Goal: Task Accomplishment & Management: Manage account settings

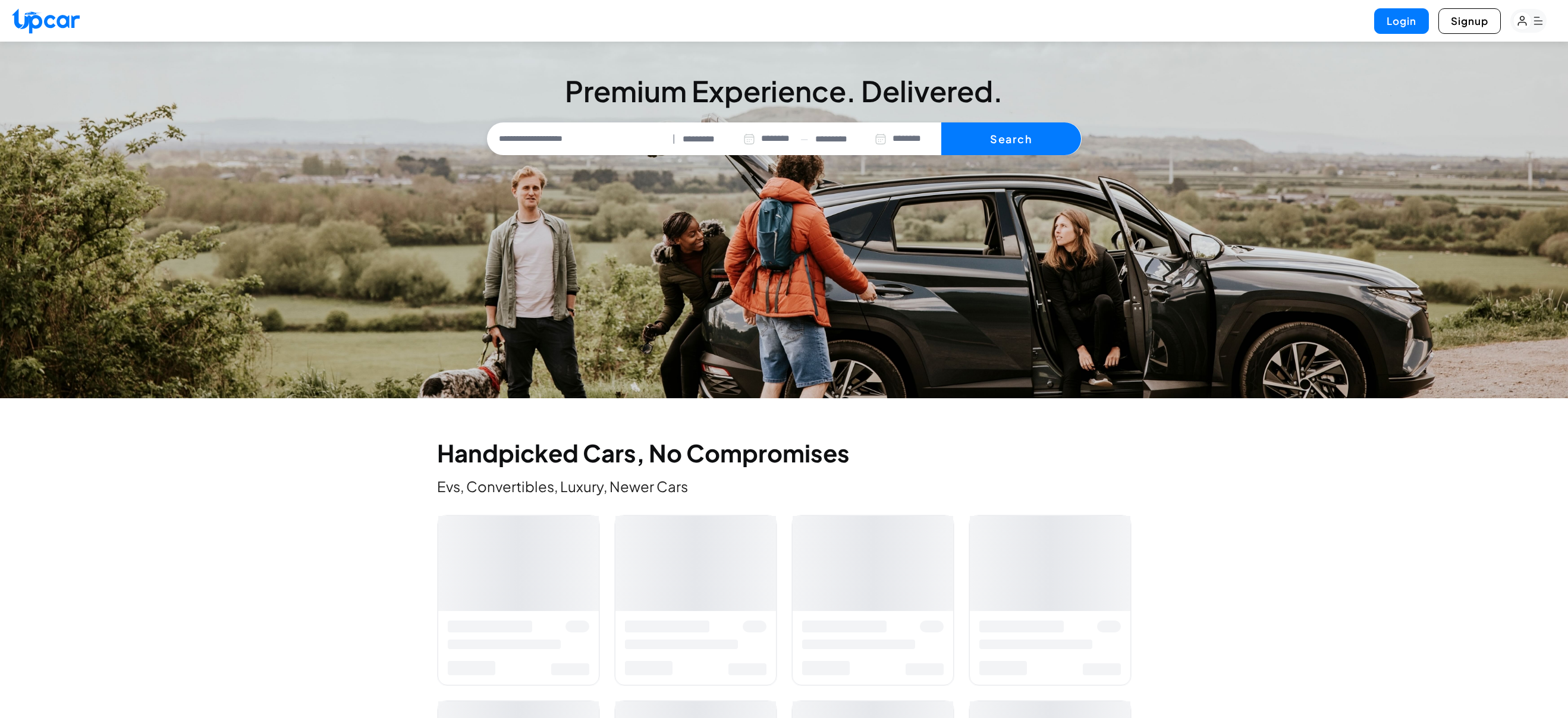
select select "********"
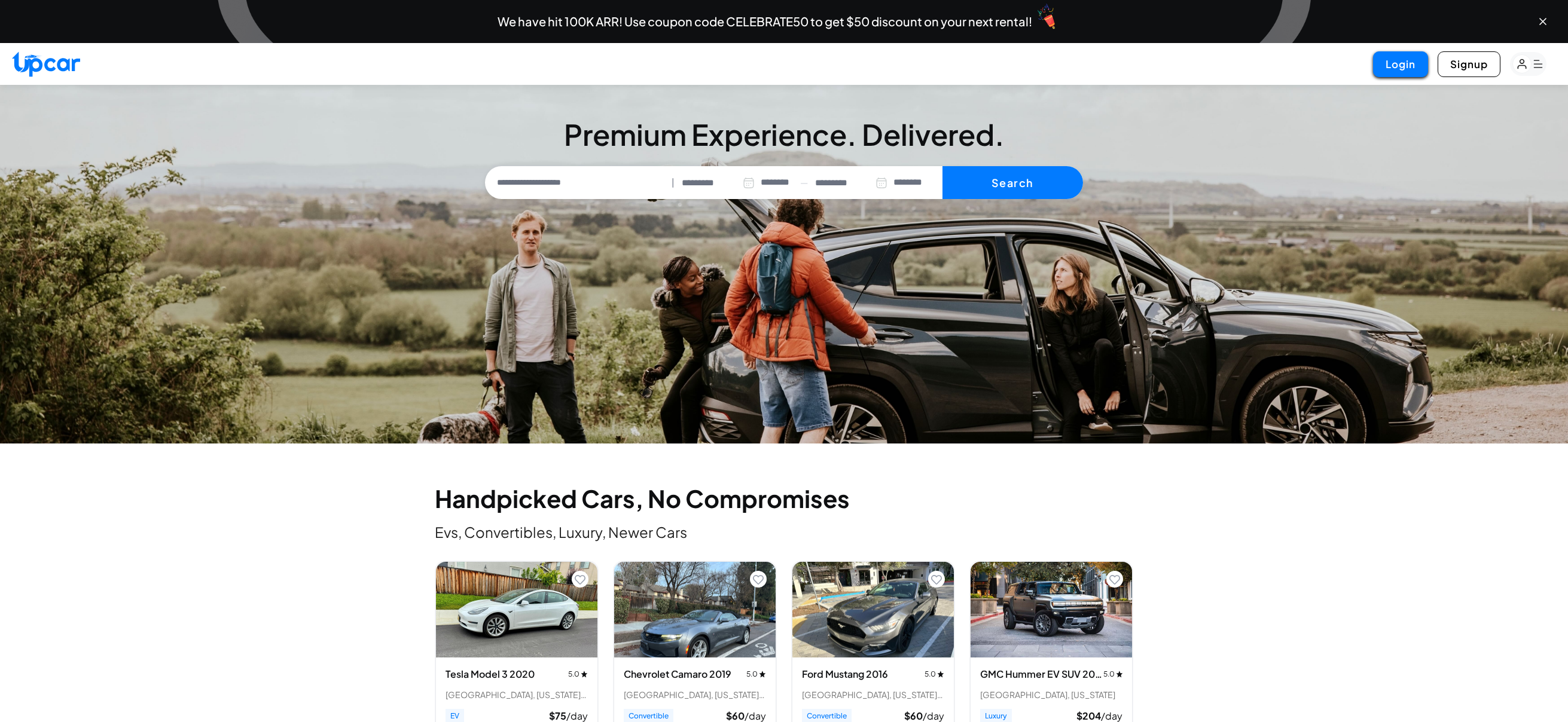
click at [1413, 67] on button "Login" at bounding box center [1400, 64] width 55 height 26
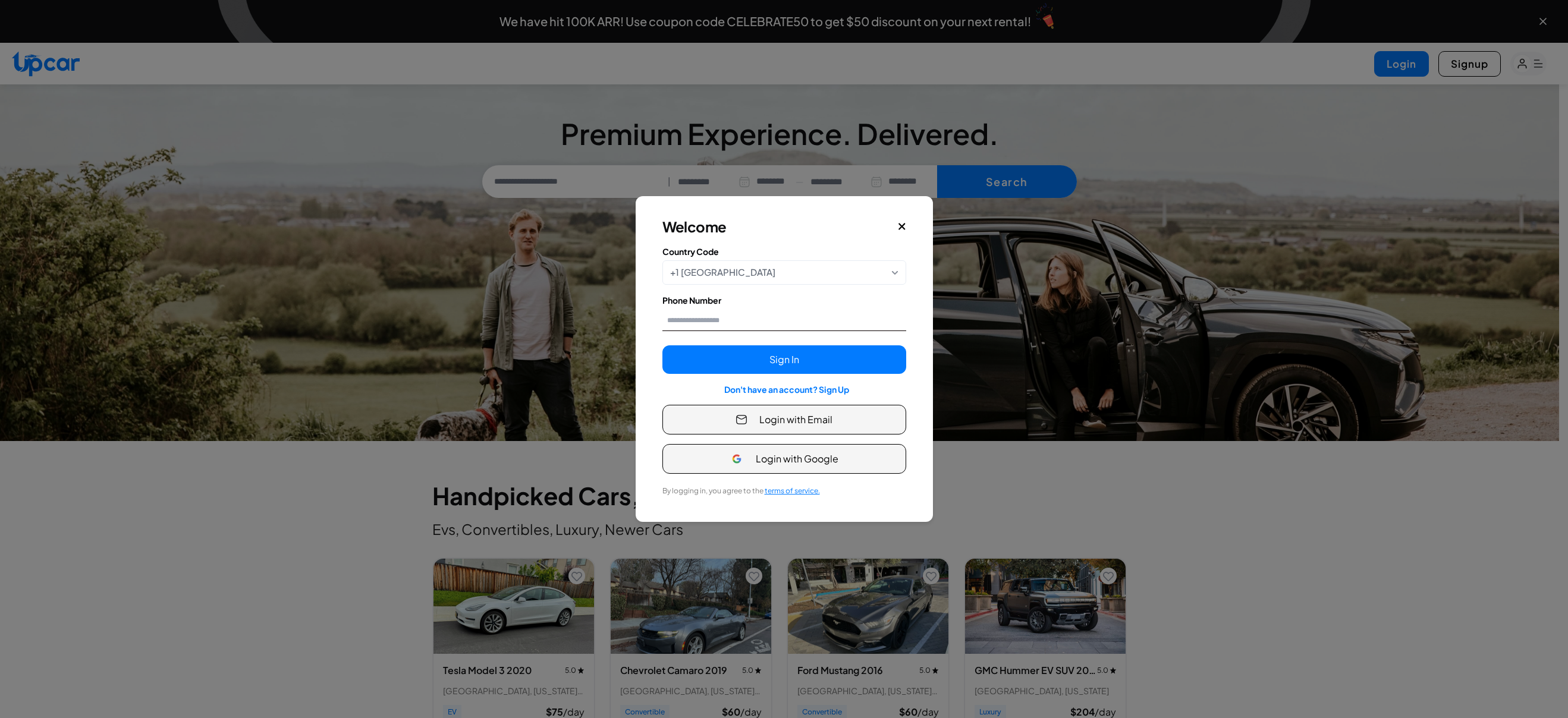
click at [760, 312] on input "Phone Number" at bounding box center [784, 320] width 244 height 22
type input "**********"
click at [780, 357] on button "Sign In" at bounding box center [784, 359] width 244 height 29
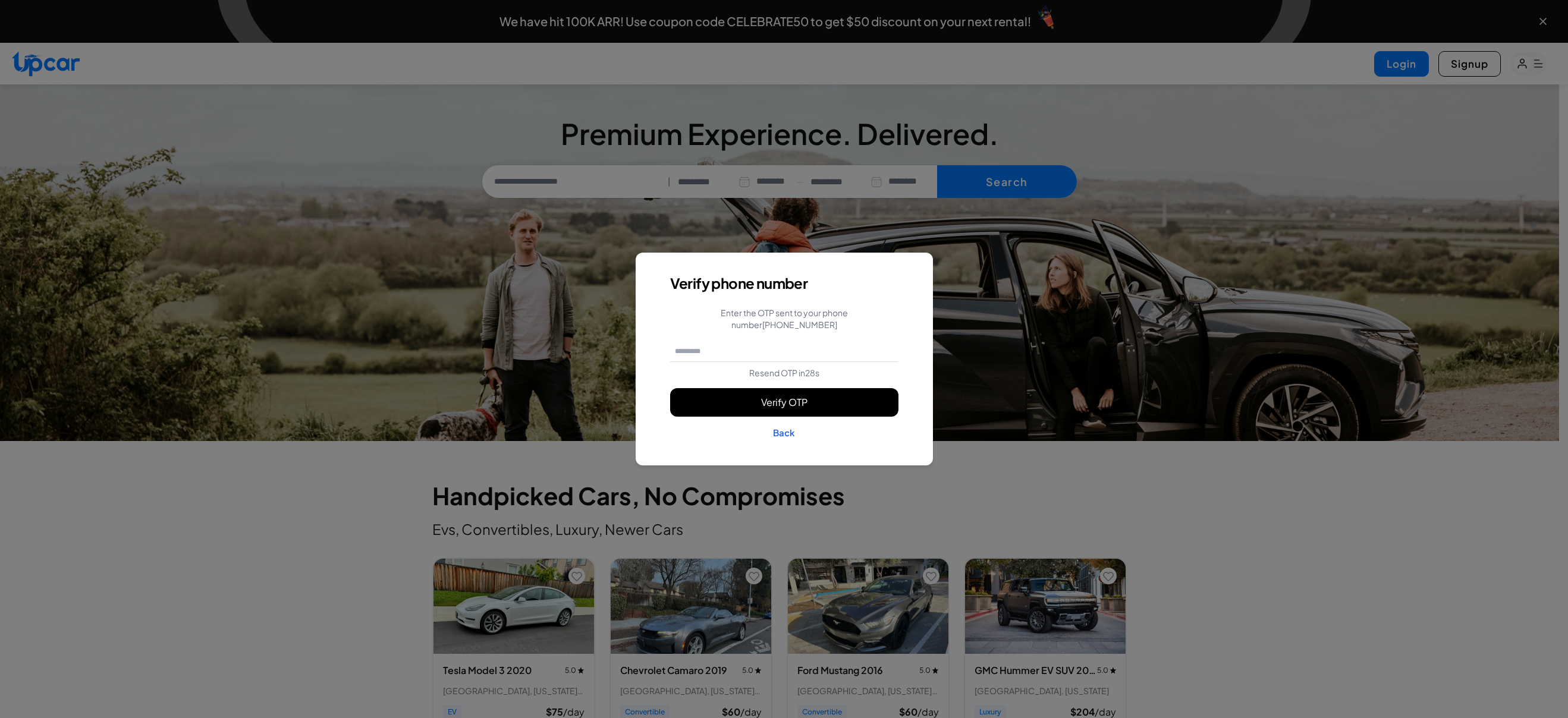
click at [800, 399] on button "Verify OTP" at bounding box center [784, 402] width 228 height 29
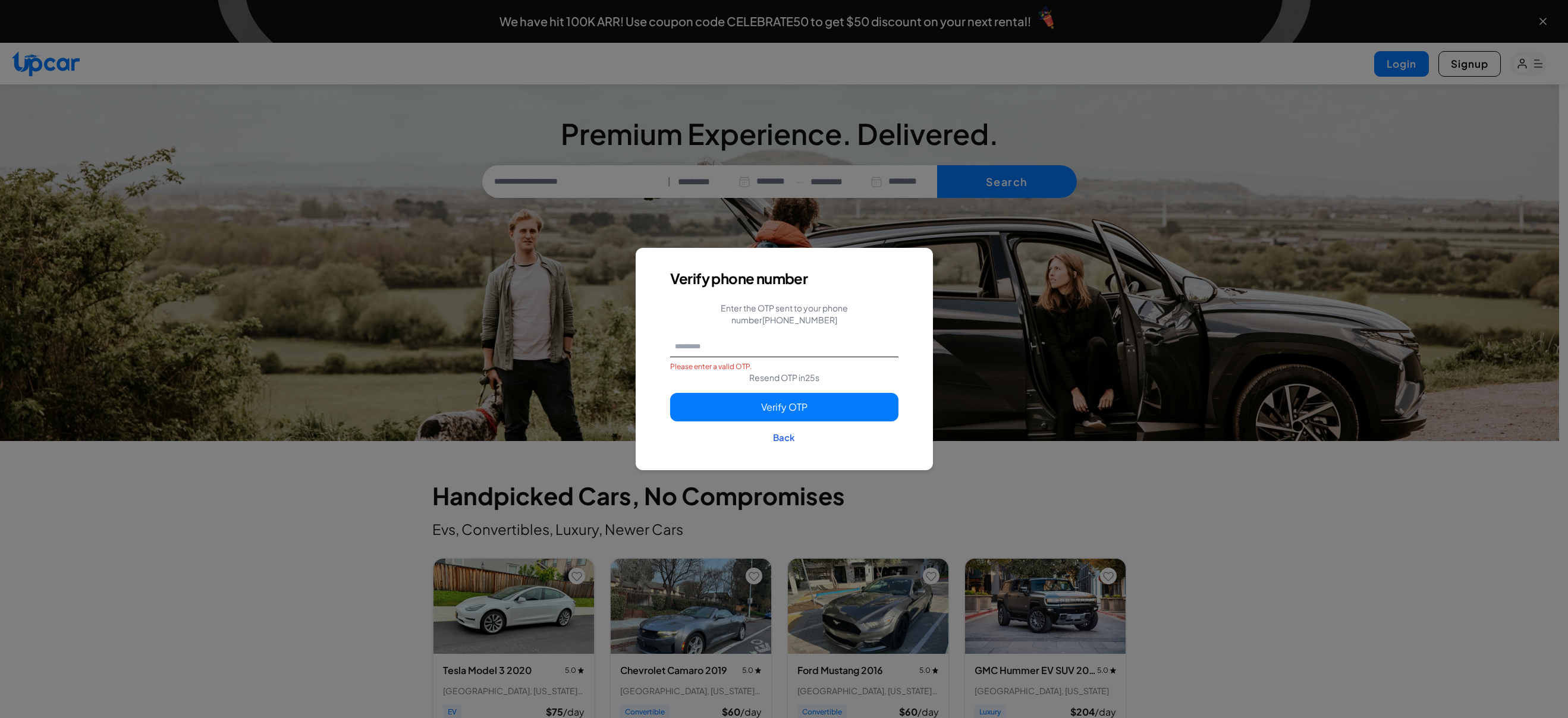
click at [757, 335] on input "text" at bounding box center [784, 347] width 228 height 22
type input "******"
click at [810, 397] on button "Verify OTP" at bounding box center [784, 407] width 228 height 29
type input "**********"
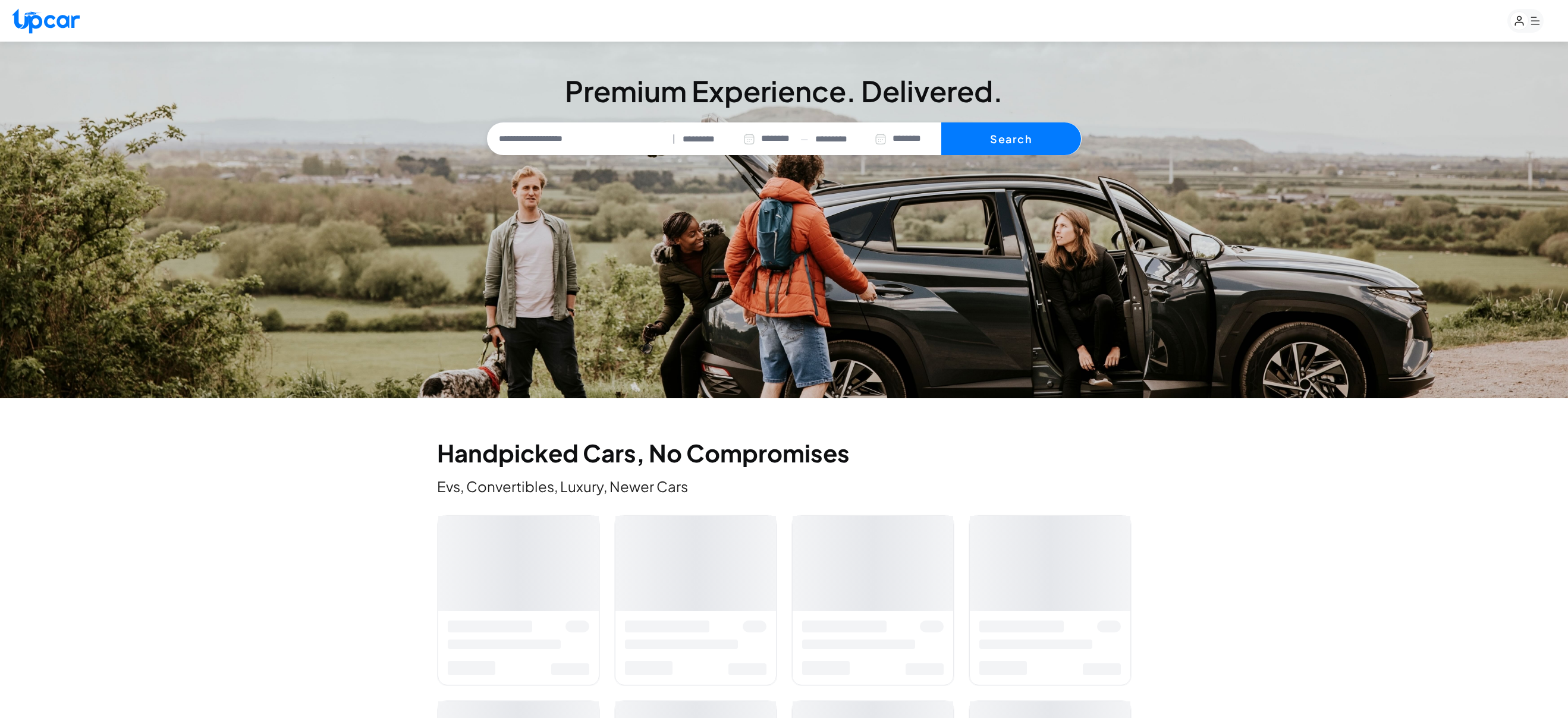
select select "********"
type input "**********"
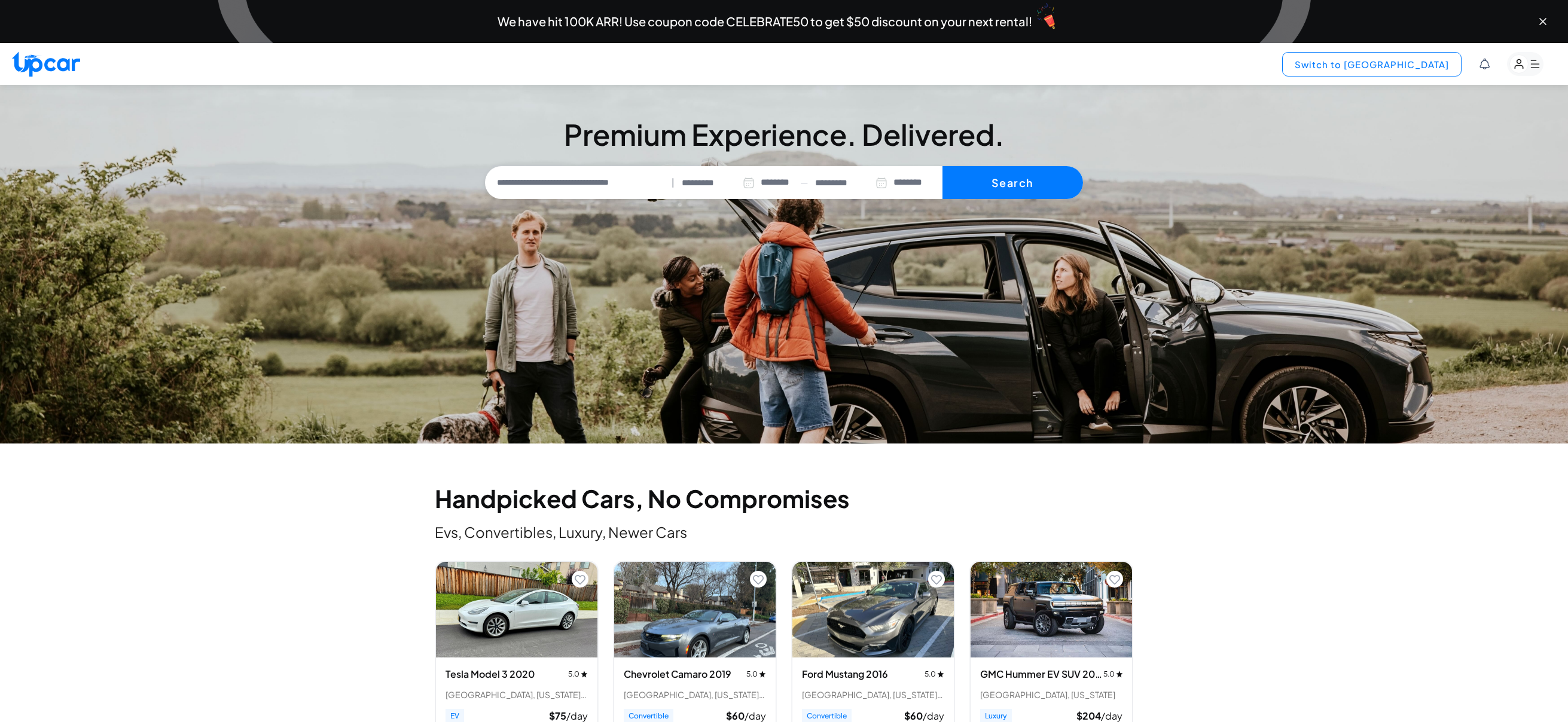
click at [1418, 68] on button "Switch to Upper View" at bounding box center [1372, 64] width 180 height 25
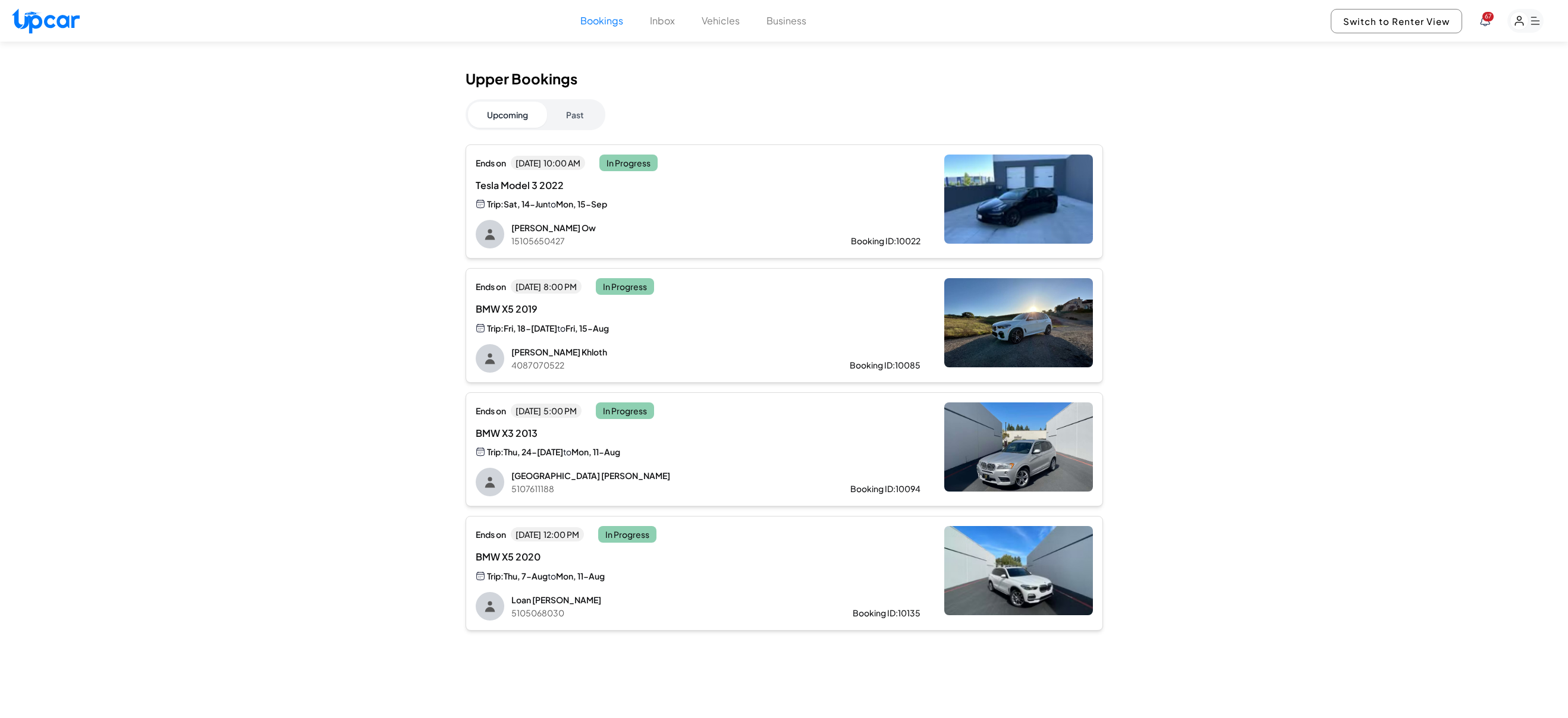
click at [1539, 22] on rect "button" at bounding box center [1526, 21] width 37 height 24
click at [1319, 221] on div "Upper Bookings Upcoming Past Ends on Mon, Sep 15 10:00 AM In Progress Tesla Mod…" at bounding box center [784, 349] width 1568 height 615
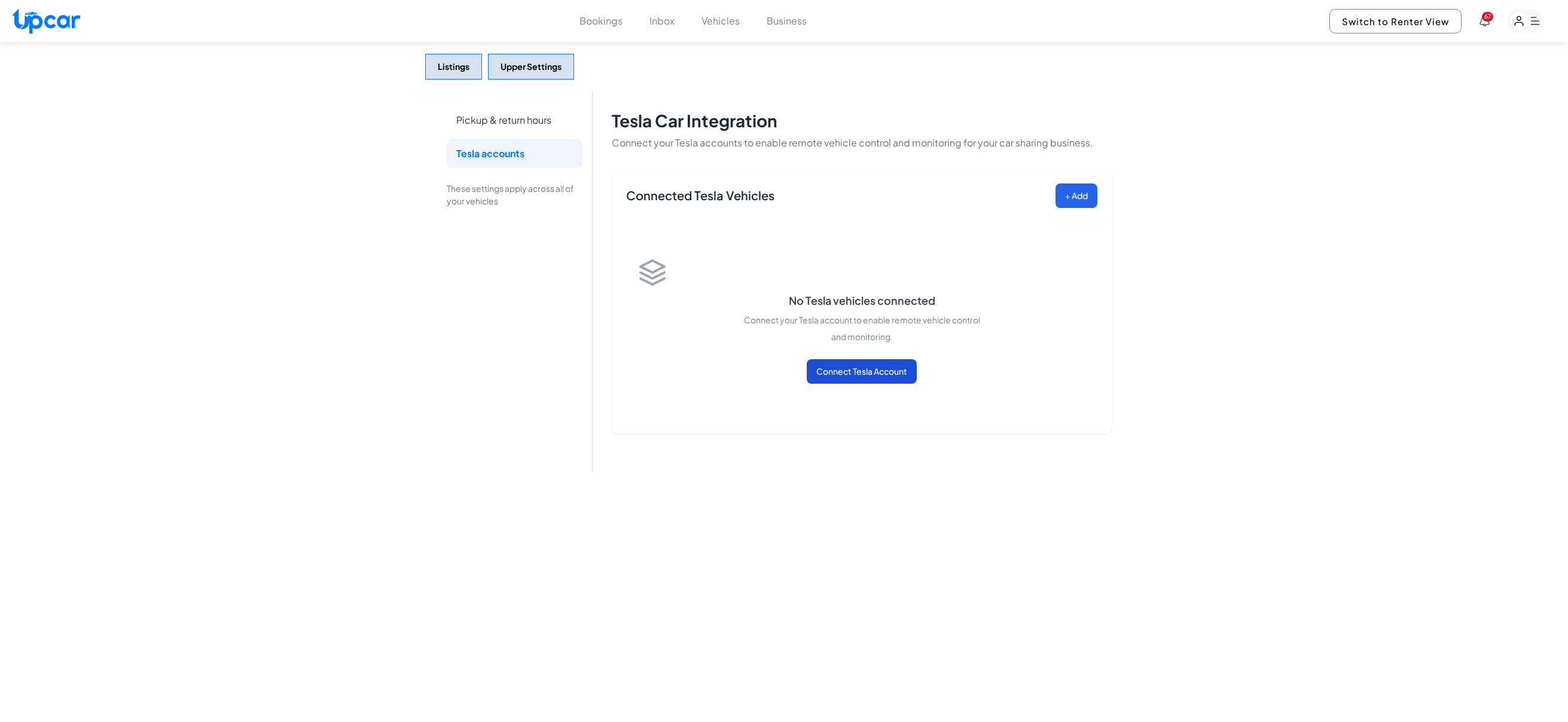
click at [875, 378] on button "Connect Tesla Account" at bounding box center [861, 371] width 110 height 25
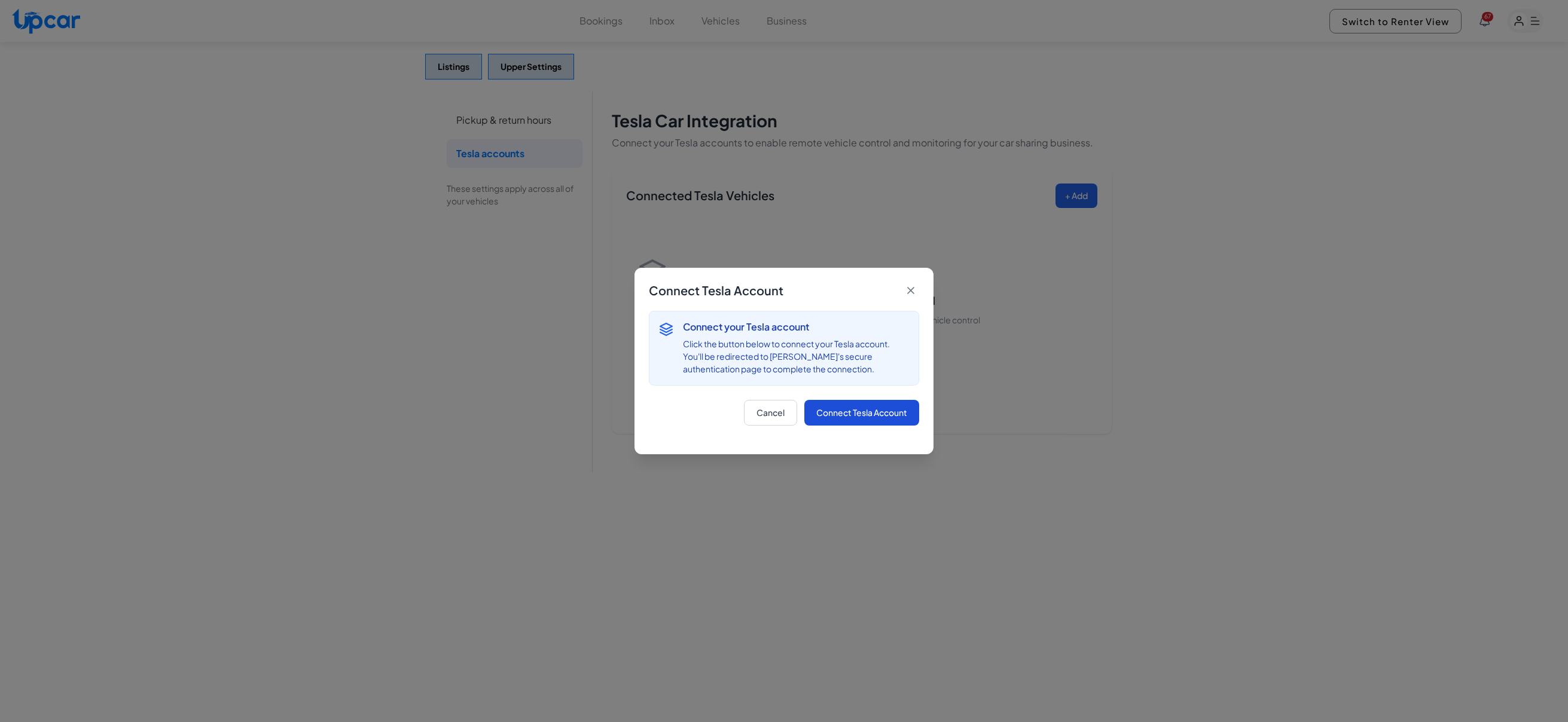
click at [876, 417] on button "Connect Tesla Account" at bounding box center [861, 413] width 115 height 26
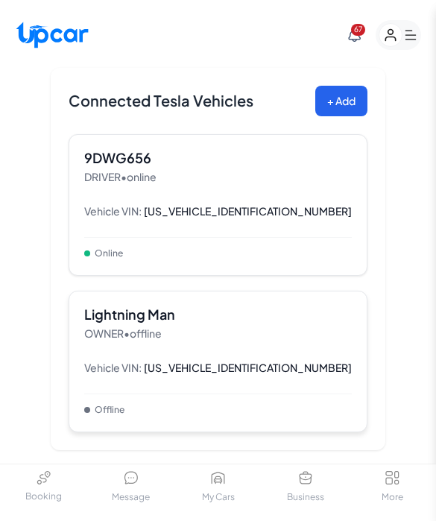
scroll to position [213, 0]
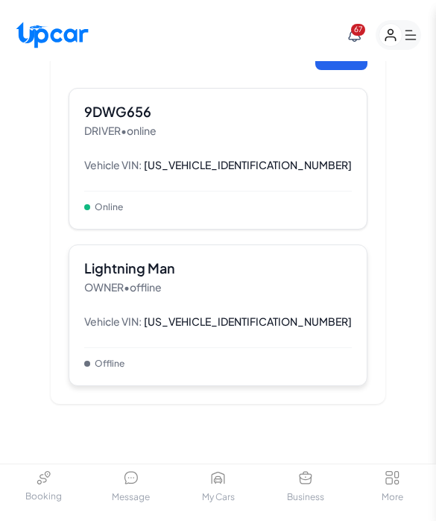
click at [255, 289] on div "Lightning Man OWNER • offline" at bounding box center [218, 278] width 268 height 36
click at [304, 308] on div "Vehicle VIN: 5YJ3E1EA5MF061521" at bounding box center [218, 322] width 268 height 28
click at [310, 324] on span "5YJ3E1EA5MF061521" at bounding box center [248, 322] width 208 height 16
click at [197, 34] on div "Bookings Inbox Vehicles Business 67 Switch to Renter View 67" at bounding box center [218, 35] width 436 height 52
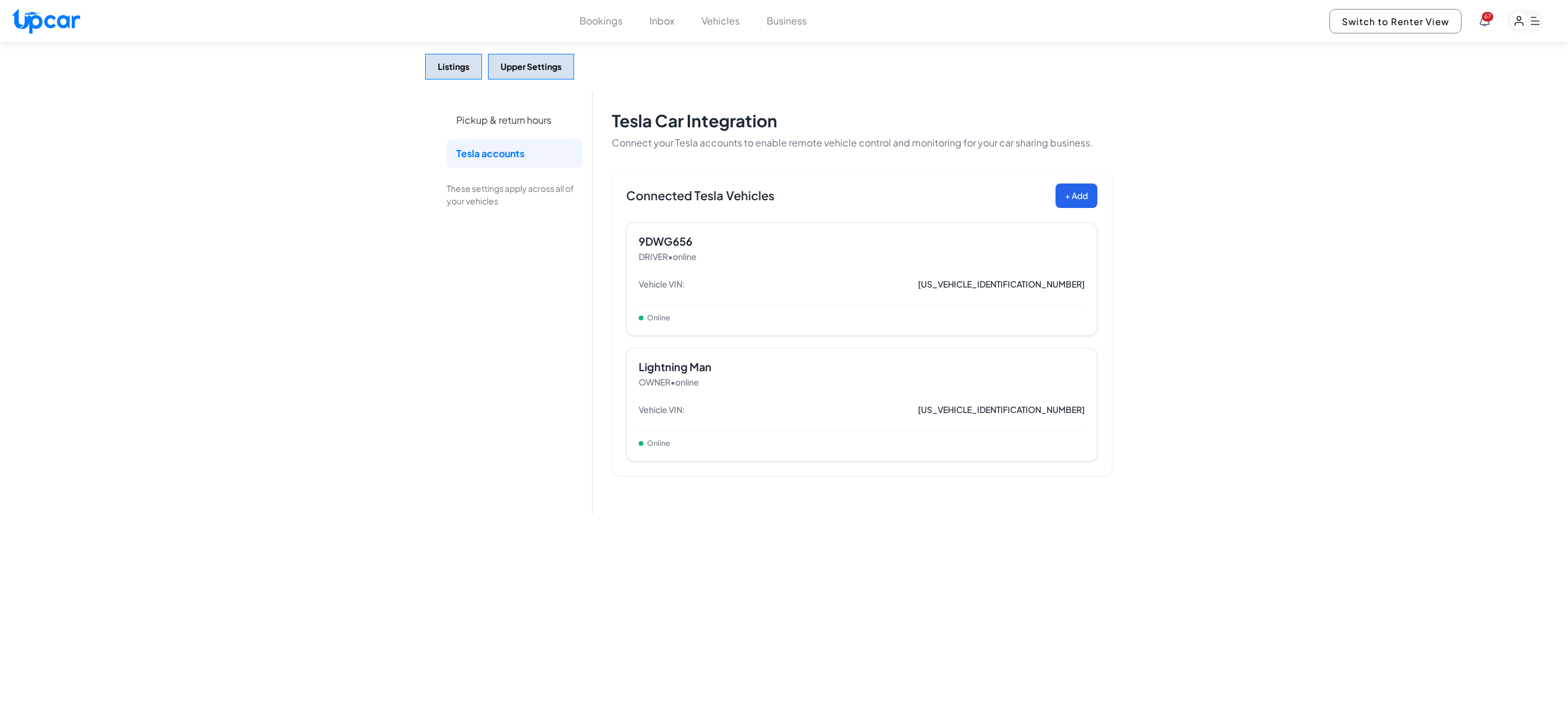
click at [608, 22] on button "Bookings" at bounding box center [601, 21] width 43 height 14
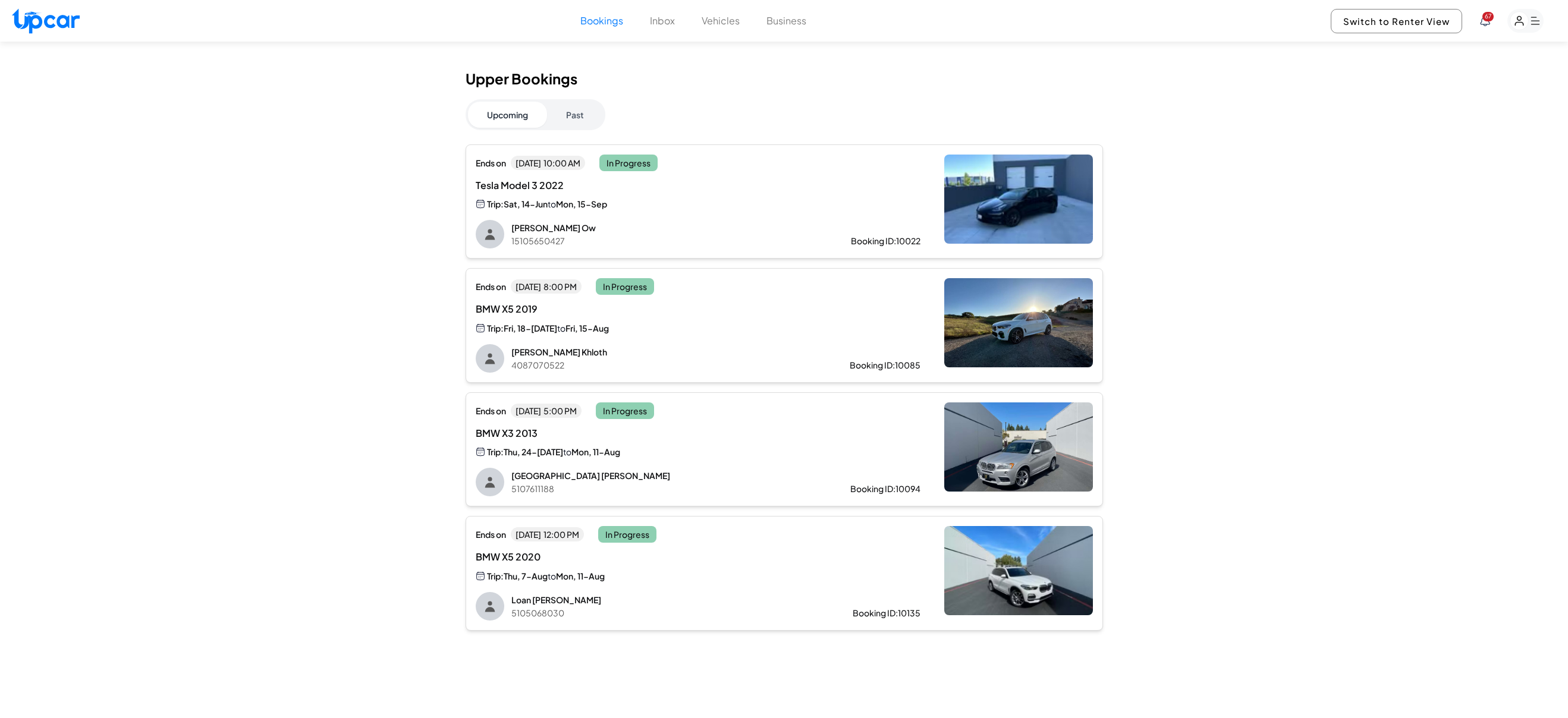
click at [580, 124] on button "Past" at bounding box center [575, 115] width 56 height 26
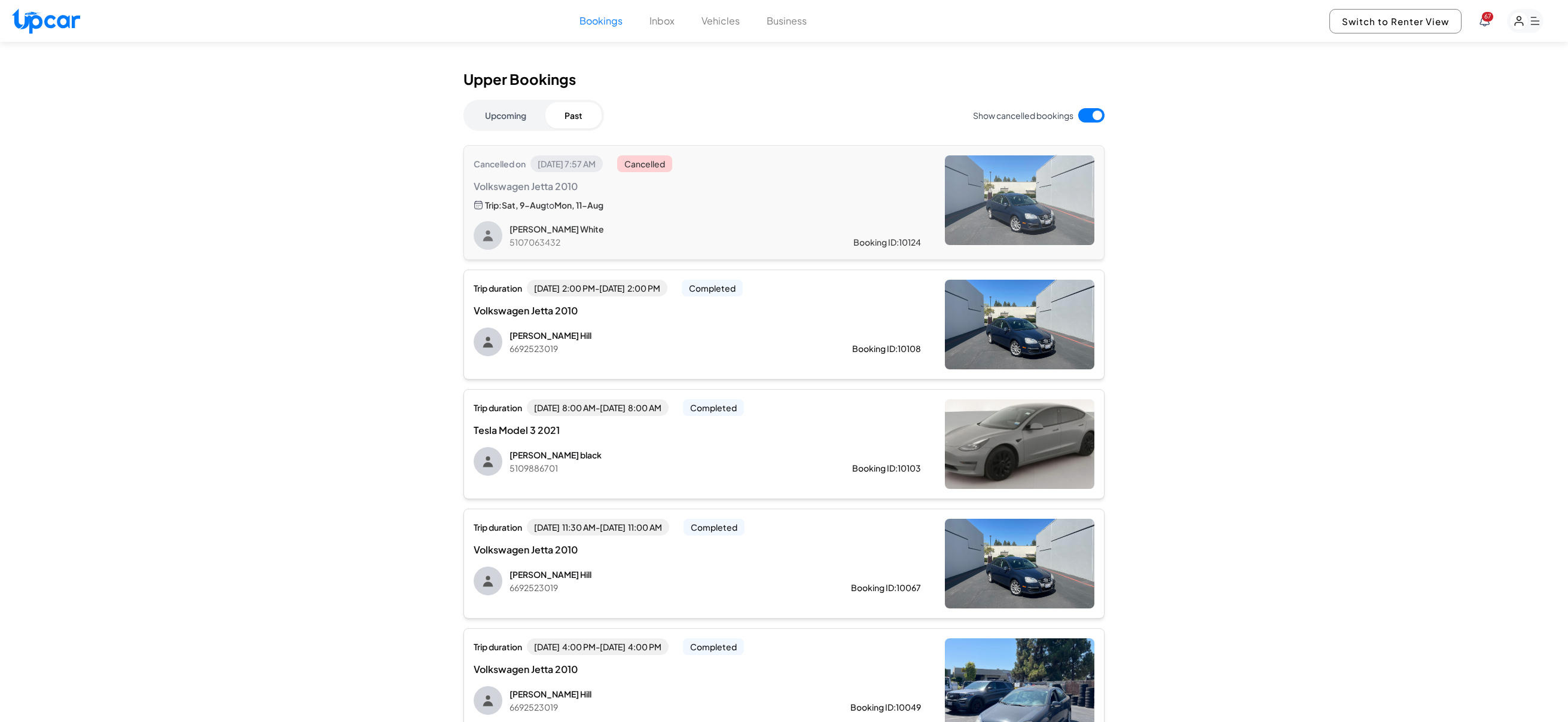
click at [844, 430] on div "Tesla Model 3 2021" at bounding box center [697, 430] width 447 height 14
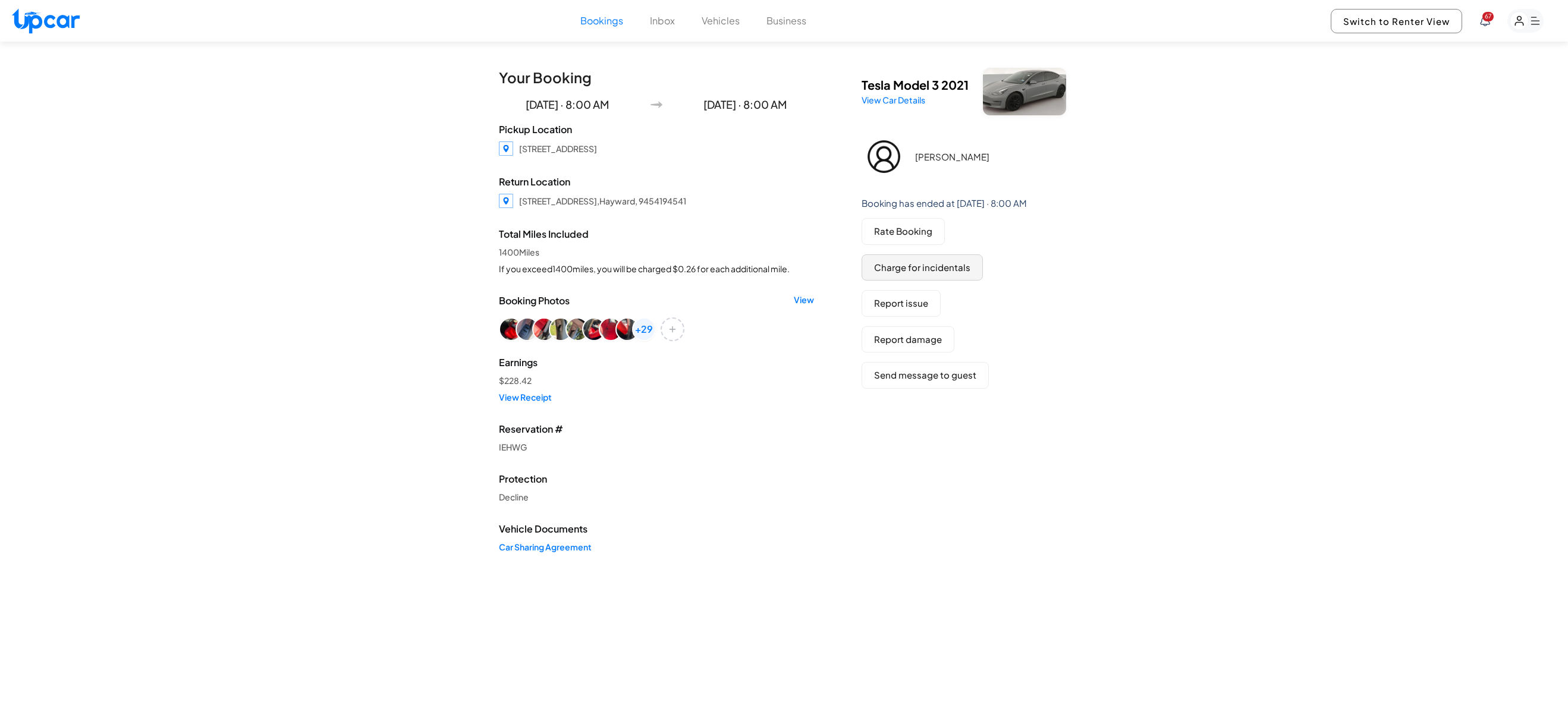
click at [962, 273] on button "Charge for incidentals" at bounding box center [922, 268] width 121 height 27
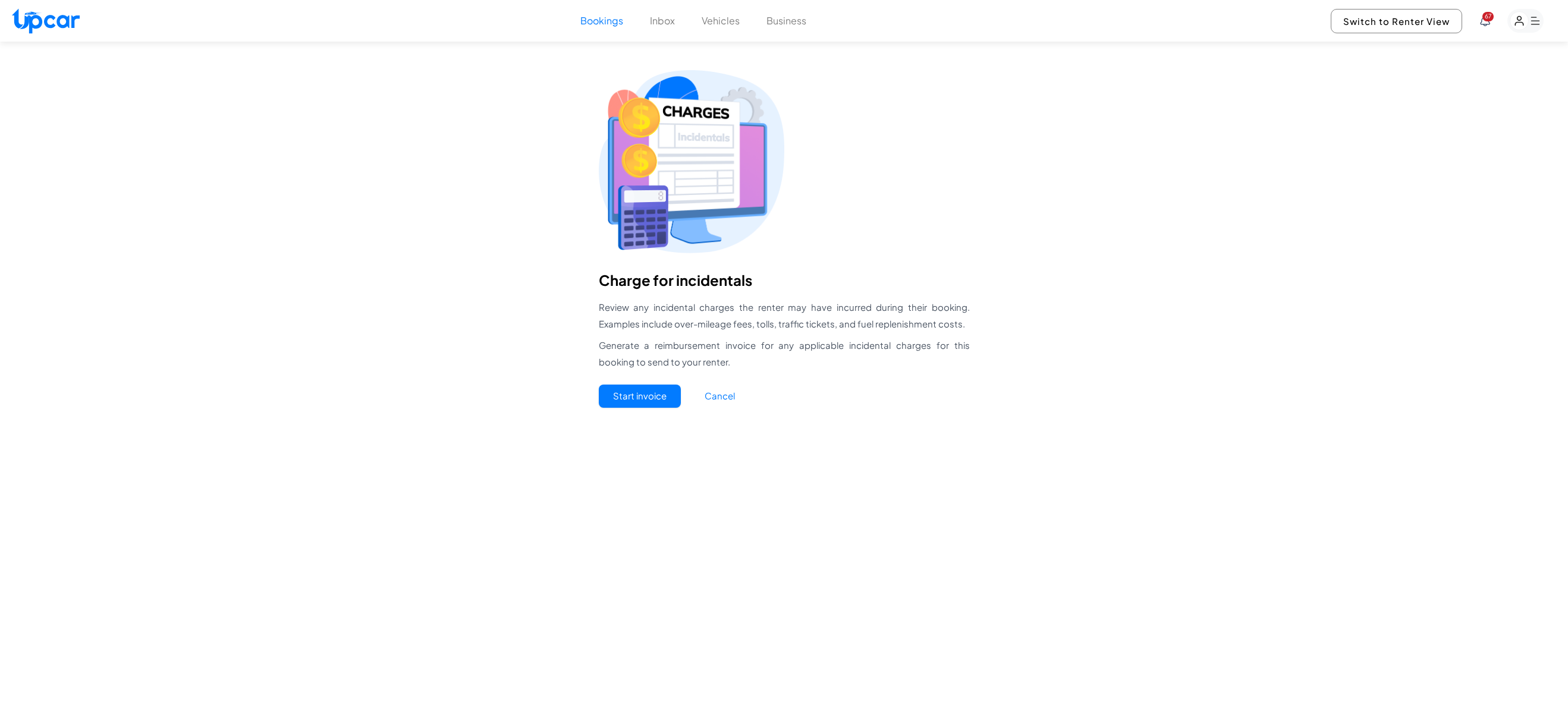
click at [638, 397] on button "Start invoice" at bounding box center [639, 396] width 82 height 23
click at [723, 399] on button "Cancel" at bounding box center [720, 396] width 59 height 23
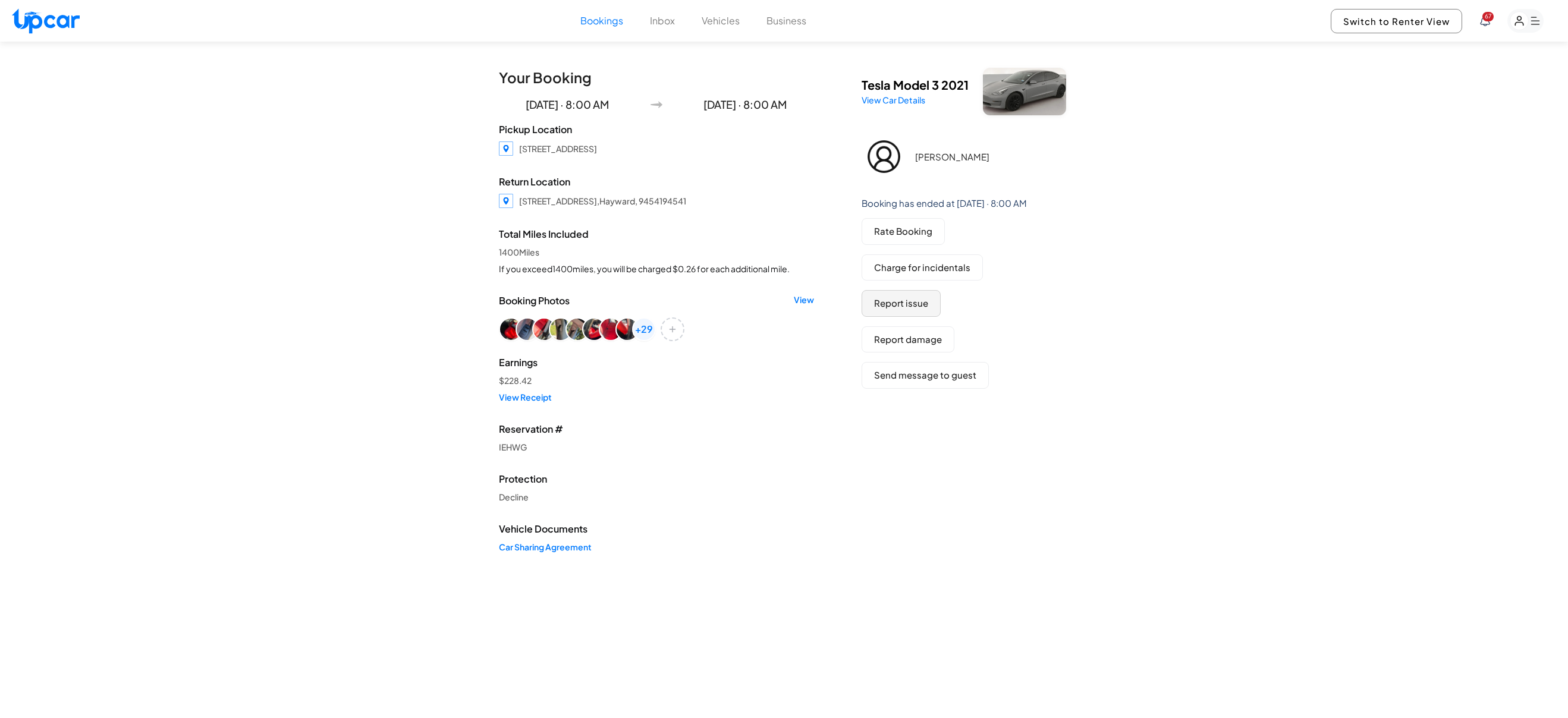
click at [933, 303] on button "Report issue" at bounding box center [901, 304] width 79 height 27
click at [945, 273] on button "Charge for incidentals" at bounding box center [922, 268] width 121 height 27
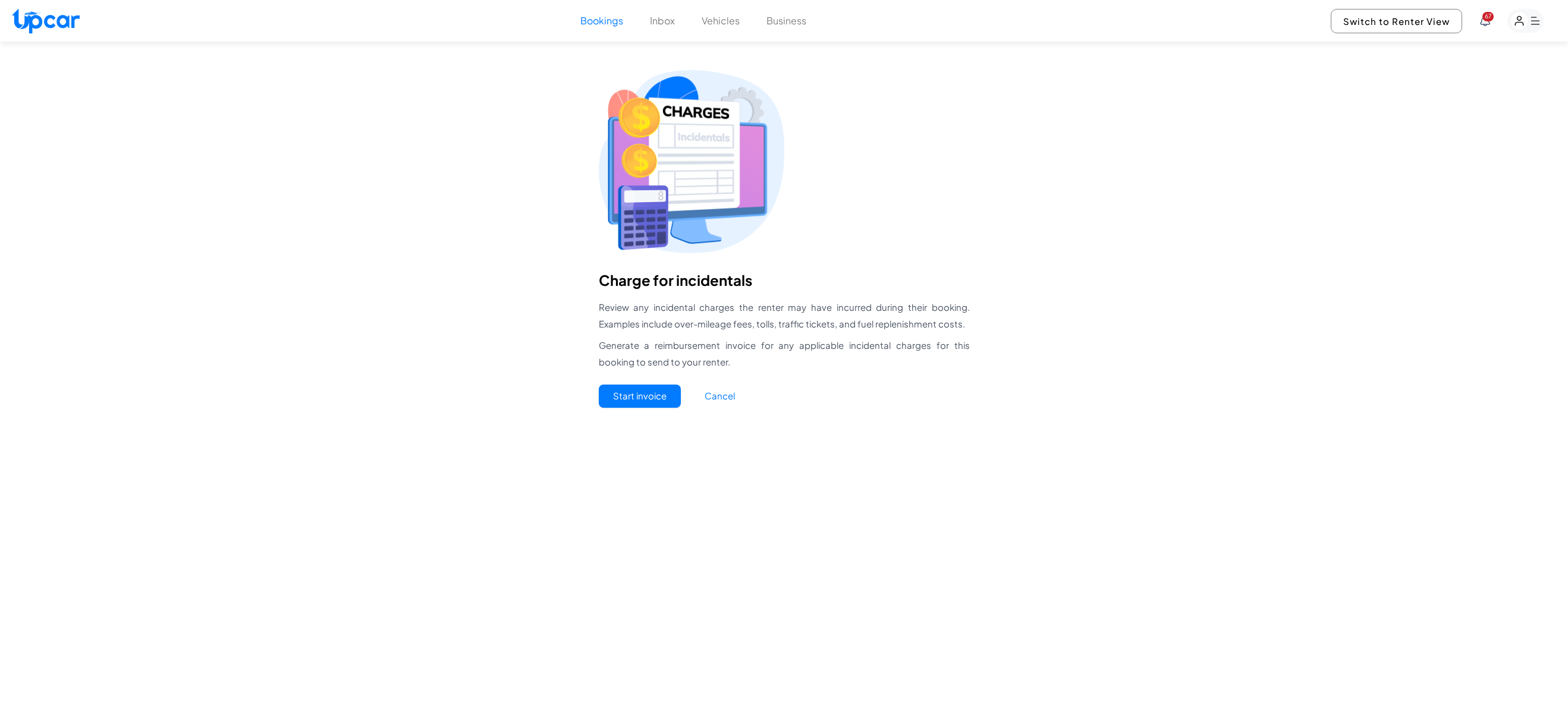
click at [663, 394] on button "Start invoice" at bounding box center [639, 396] width 82 height 23
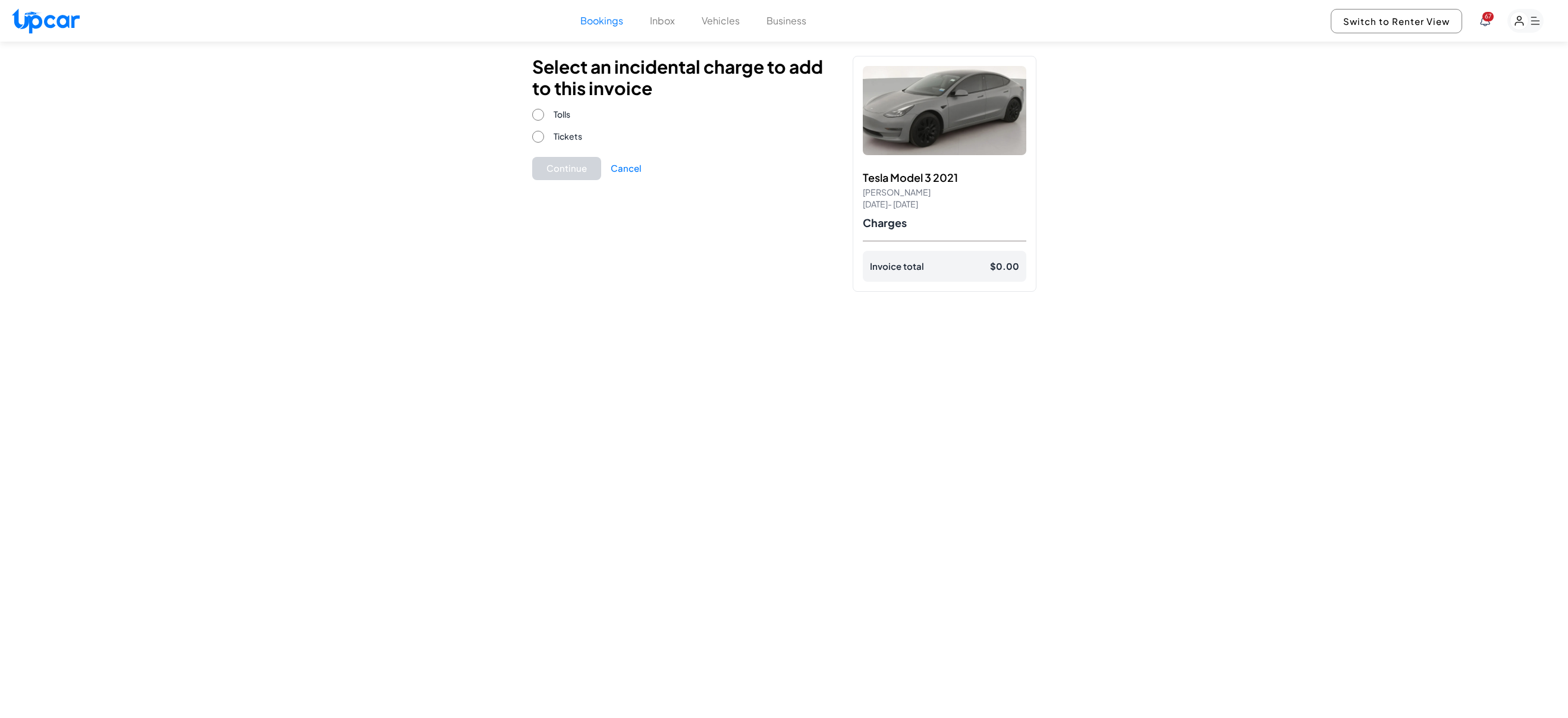
click at [633, 169] on button "Cancel" at bounding box center [626, 168] width 31 height 14
click at [620, 165] on button "Cancel" at bounding box center [626, 168] width 31 height 14
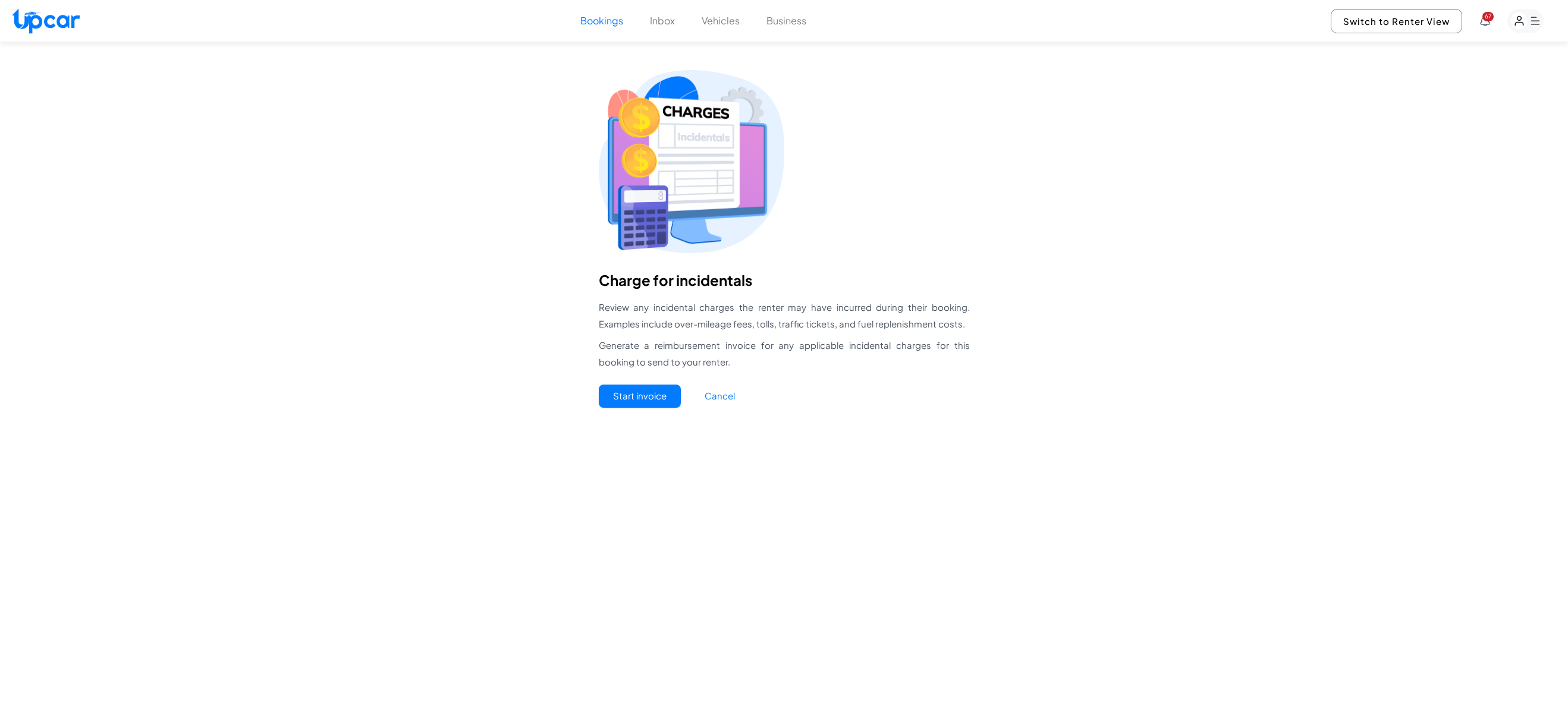
click at [726, 397] on button "Cancel" at bounding box center [720, 396] width 59 height 23
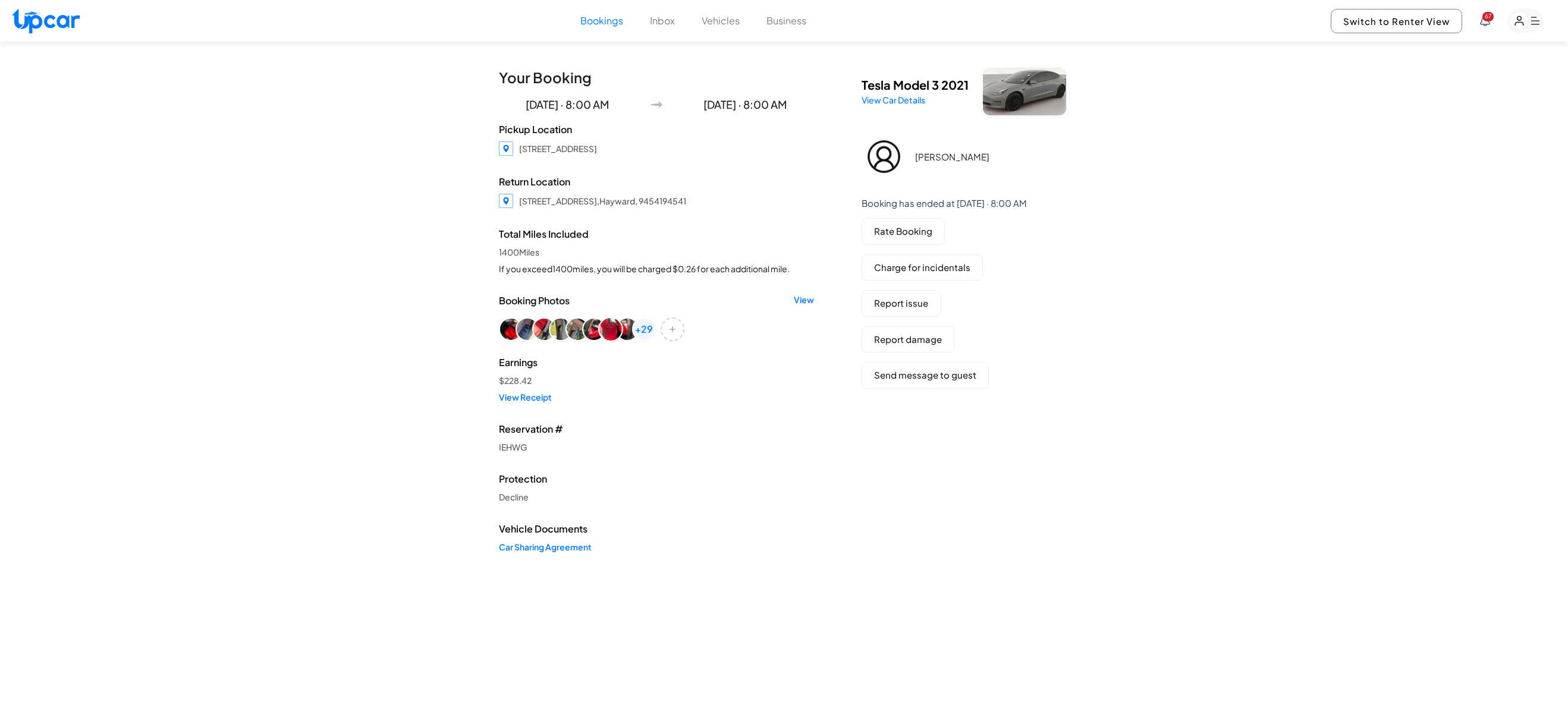
click at [603, 337] on img "View image 7" at bounding box center [611, 329] width 22 height 22
